Goal: Transaction & Acquisition: Book appointment/travel/reservation

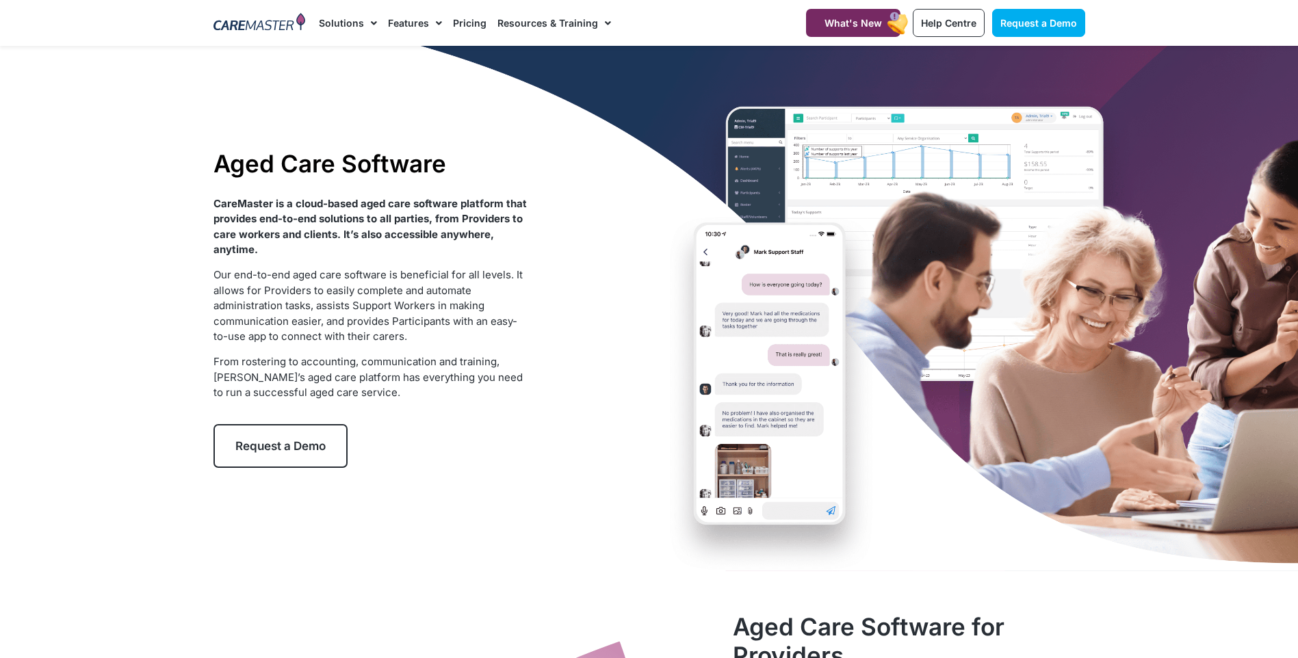
drag, startPoint x: 0, startPoint y: 0, endPoint x: 630, endPoint y: 278, distance: 688.8
click at [630, 278] on div "Aged Care Software CareMaster is a cloud-based aged care software platform that…" at bounding box center [650, 309] width 886 height 526
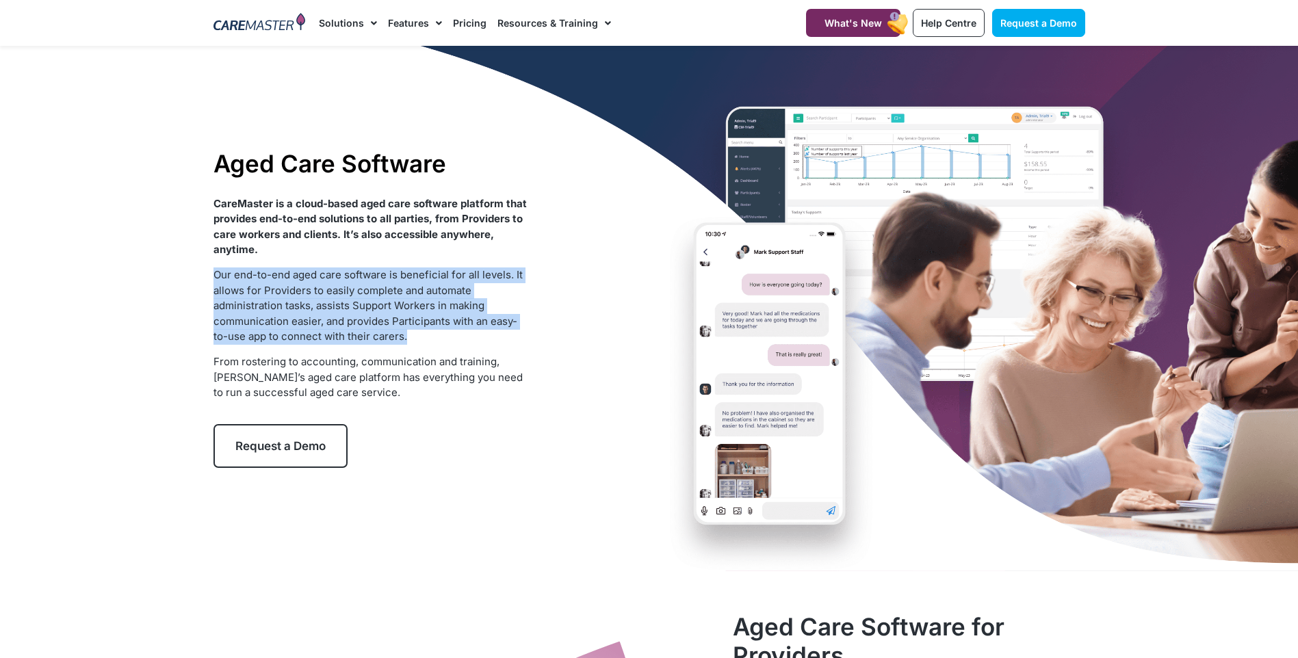
click at [630, 278] on div "Aged Care Software CareMaster is a cloud-based aged care software platform that…" at bounding box center [650, 309] width 886 height 526
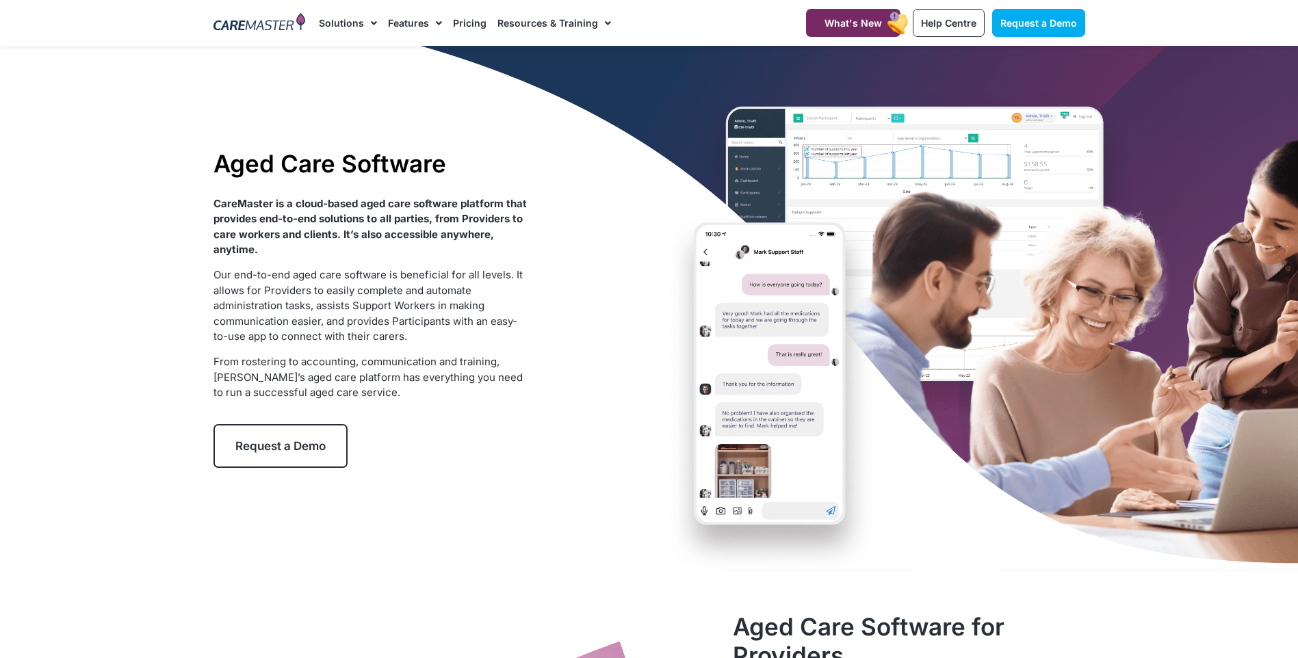
drag, startPoint x: 630, startPoint y: 278, endPoint x: 599, endPoint y: 216, distance: 69.5
click at [599, 216] on div "Aged Care Software CareMaster is a cloud-based aged care software platform that…" at bounding box center [650, 309] width 886 height 526
click at [602, 204] on div "Aged Care Software CareMaster is a cloud-based aged care software platform that…" at bounding box center [650, 309] width 886 height 526
